Goal: Transaction & Acquisition: Obtain resource

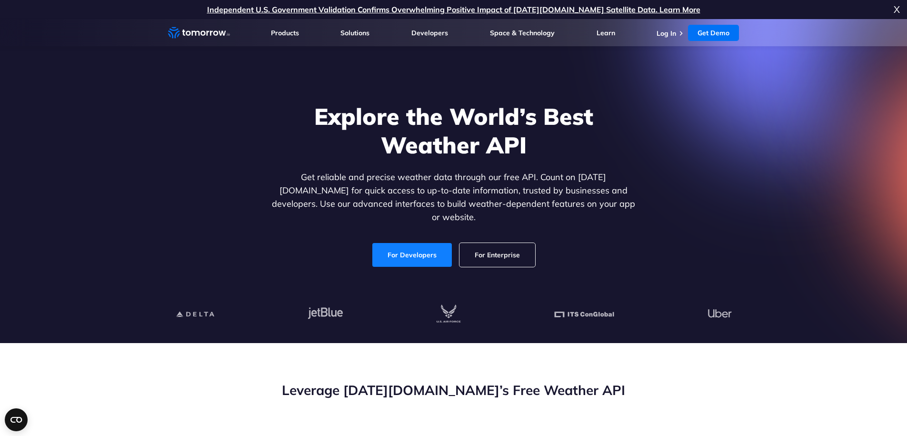
click at [443, 247] on link "For Developers" at bounding box center [412, 255] width 80 height 24
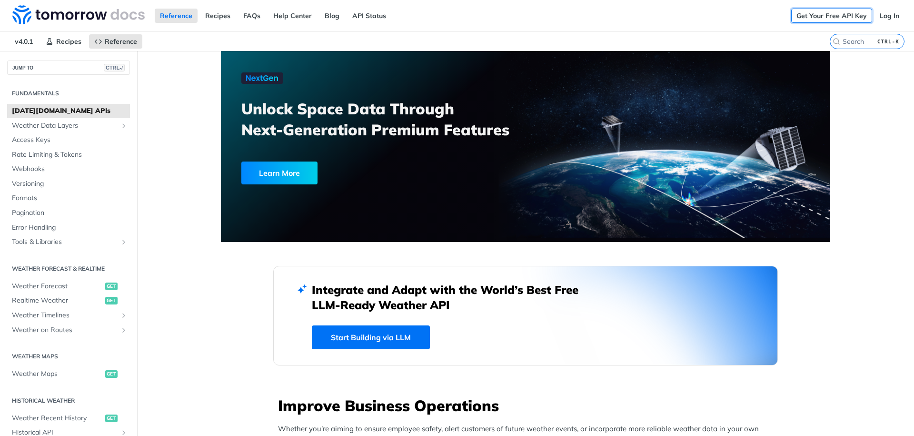
click at [831, 16] on link "Get Your Free API Key" at bounding box center [831, 16] width 81 height 14
click at [845, 15] on link "Get Your Free API Key" at bounding box center [831, 16] width 81 height 14
click at [835, 17] on link "Get Your Free API Key" at bounding box center [831, 16] width 81 height 14
